Goal: Check status: Check status

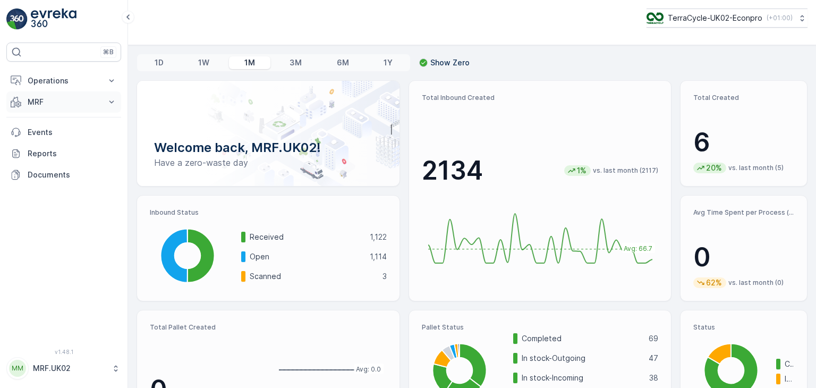
click at [120, 101] on button "MRF" at bounding box center [63, 101] width 115 height 21
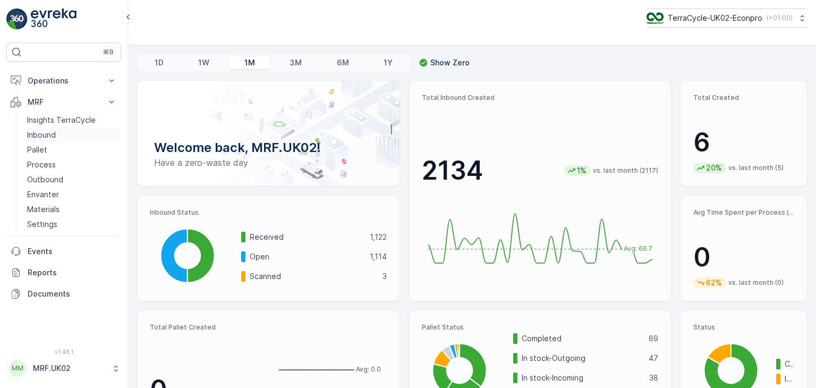
click at [49, 134] on p "Inbound" at bounding box center [41, 135] width 29 height 11
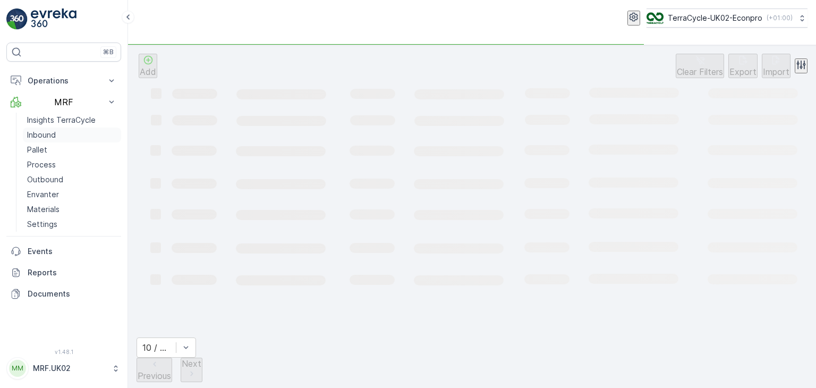
click at [49, 134] on p "Inbound" at bounding box center [41, 135] width 29 height 11
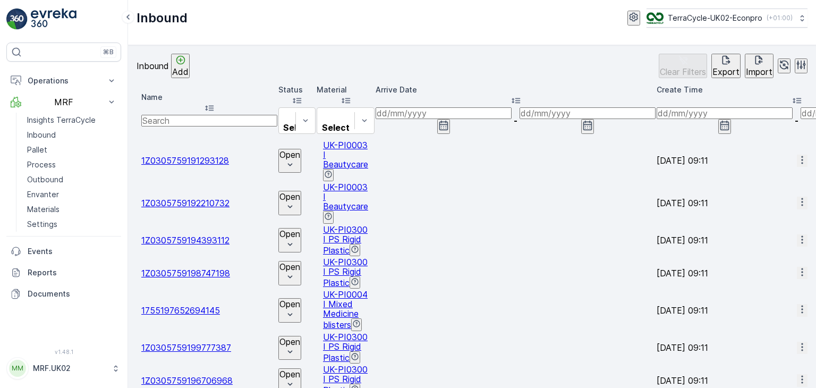
click at [448, 121] on icon "button" at bounding box center [443, 126] width 9 height 10
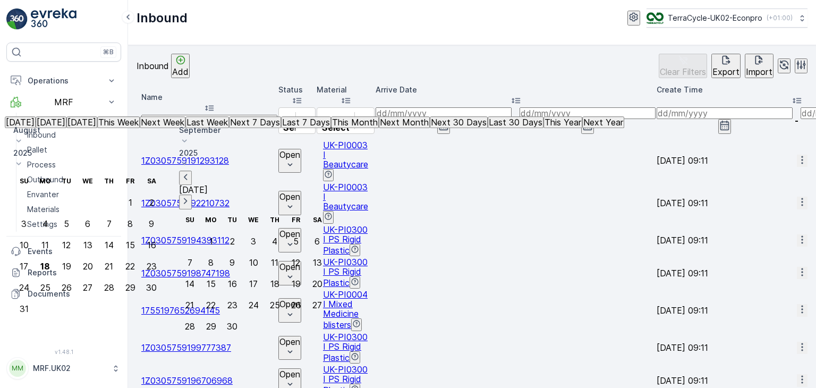
click at [448, 121] on icon "button" at bounding box center [443, 126] width 9 height 10
click at [132, 198] on div "1" at bounding box center [130, 203] width 4 height 10
type input "[DATE]"
click at [132, 198] on div "1" at bounding box center [130, 203] width 4 height 10
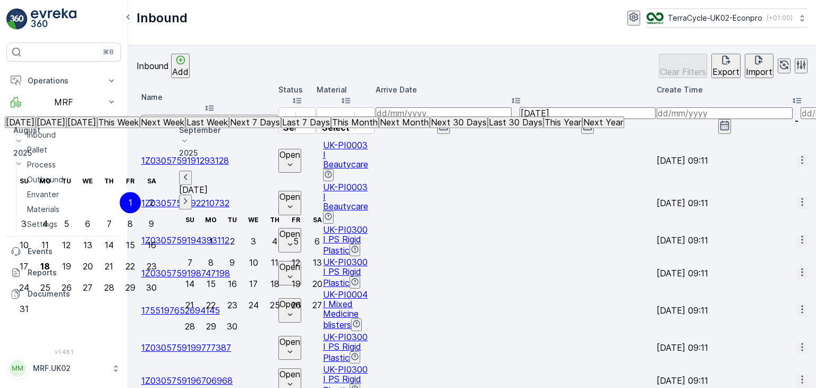
type input "[DATE]"
click at [50, 261] on div "18" at bounding box center [45, 266] width 10 height 10
type input "[DATE]"
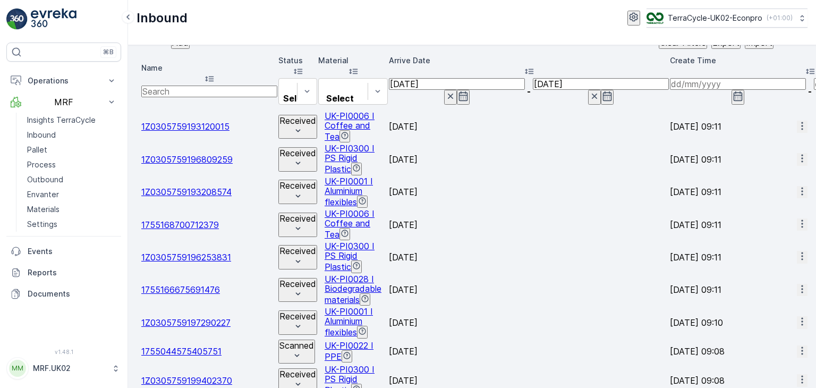
scroll to position [20, 0]
